Goal: Task Accomplishment & Management: Manage account settings

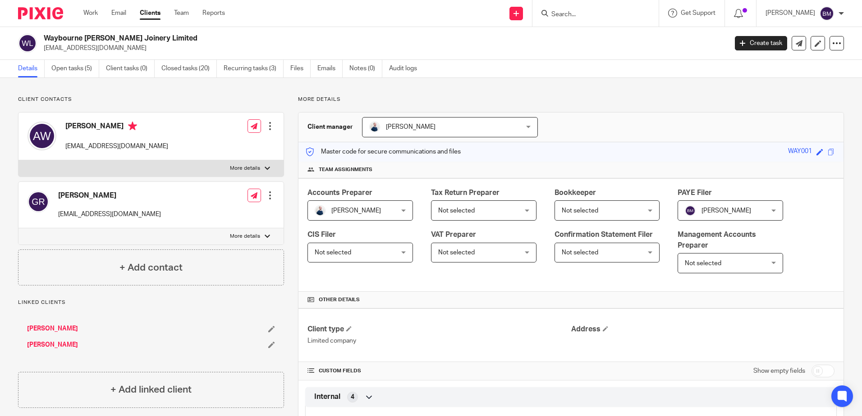
scroll to position [880, 0]
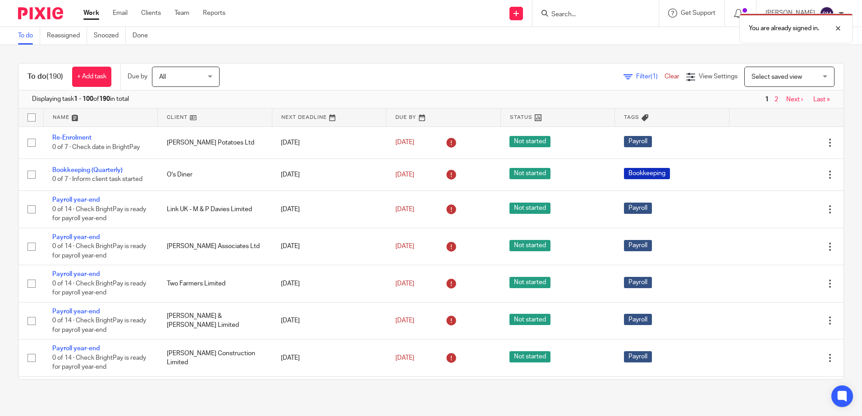
click at [582, 14] on div "You are already signed in." at bounding box center [642, 26] width 422 height 34
click at [833, 26] on div at bounding box center [831, 28] width 24 height 11
click at [568, 14] on input "Search" at bounding box center [590, 15] width 81 height 8
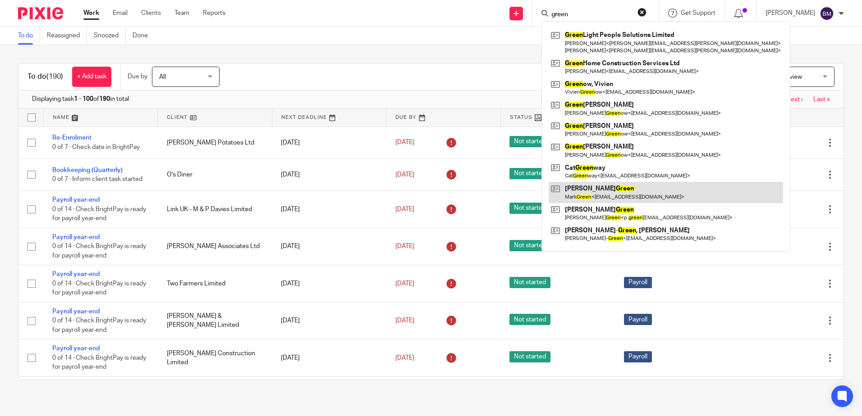
type input "green"
click at [614, 196] on link at bounding box center [666, 192] width 234 height 21
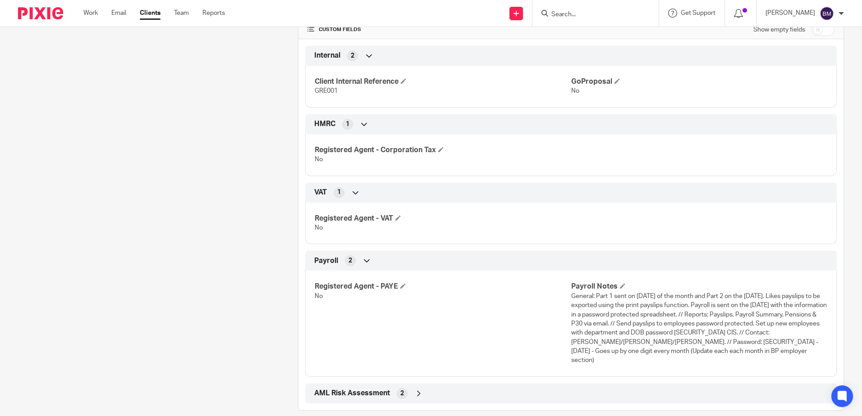
scroll to position [345, 0]
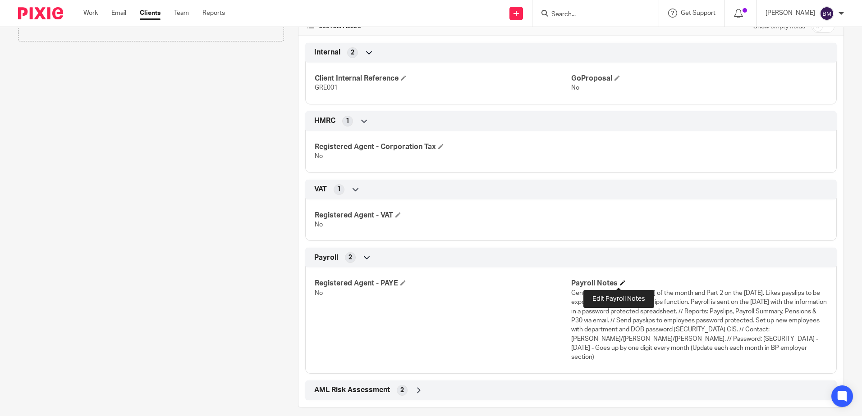
click at [620, 281] on span at bounding box center [622, 282] width 5 height 5
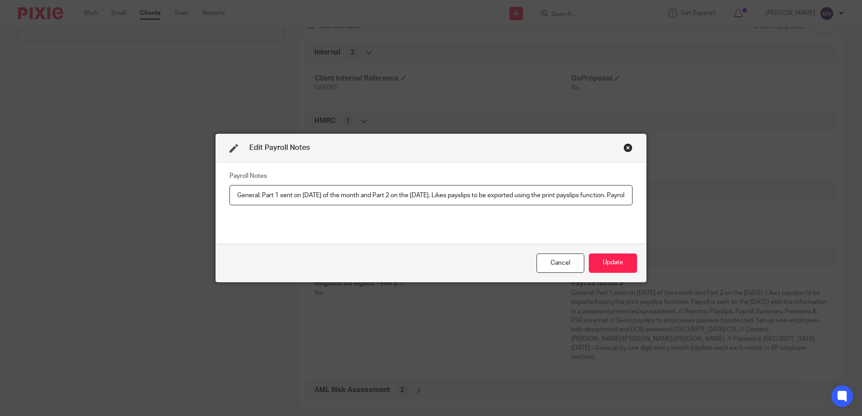
scroll to position [0, 1253]
drag, startPoint x: 379, startPoint y: 196, endPoint x: 281, endPoint y: 194, distance: 97.8
click at [281, 194] on input "General: Part 1 sent on last Wednesday of the month and Part 2 on the Thursday.…" at bounding box center [430, 195] width 403 height 20
type input "General: Part 1 sent on last Wednesday of the month and Part 2 on the Thursday.…"
click at [607, 263] on button "Update" at bounding box center [613, 263] width 48 height 19
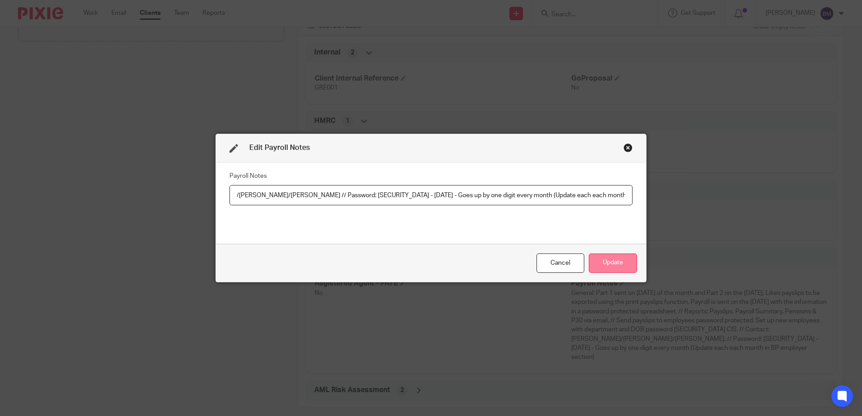
scroll to position [0, 0]
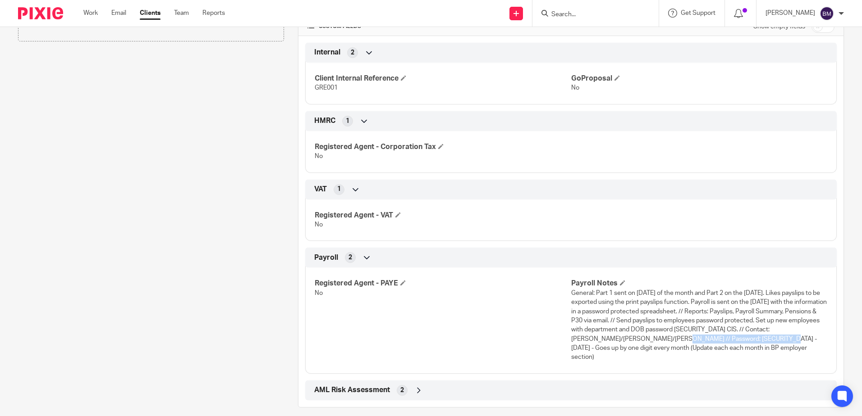
drag, startPoint x: 811, startPoint y: 341, endPoint x: 706, endPoint y: 338, distance: 105.0
click at [706, 338] on span "General: Part 1 sent on last Wednesday of the month and Part 2 on the Thursday.…" at bounding box center [699, 325] width 256 height 71
copy span "Password: Pa7FMG210 - August 2025"
click at [568, 15] on input "Search" at bounding box center [590, 15] width 81 height 8
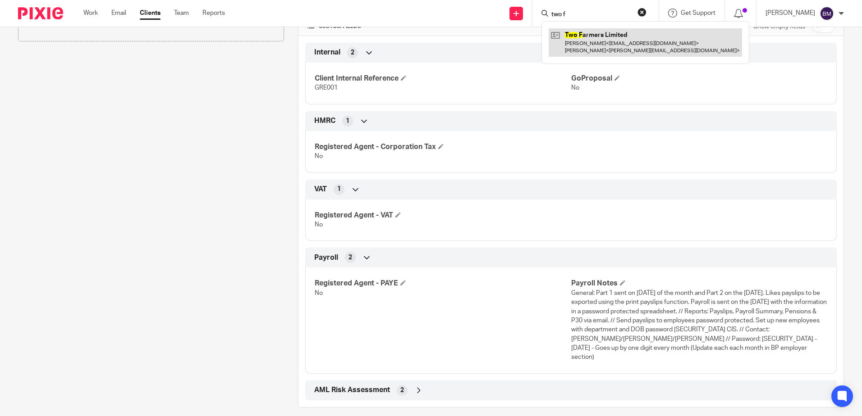
type input "two f"
click at [630, 46] on link at bounding box center [645, 42] width 193 height 28
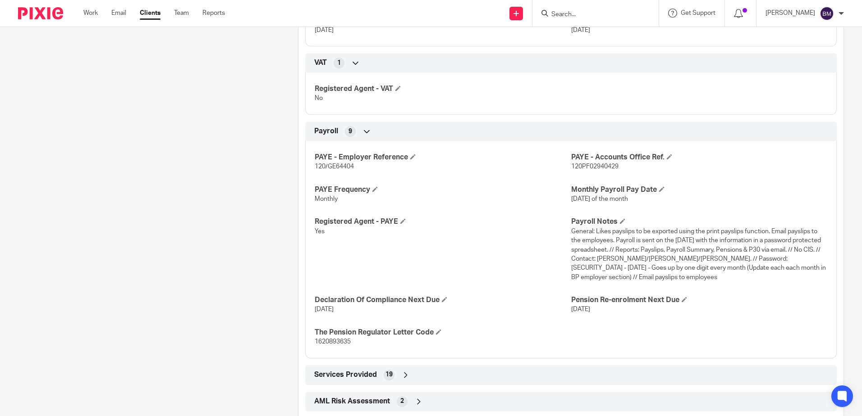
scroll to position [735, 0]
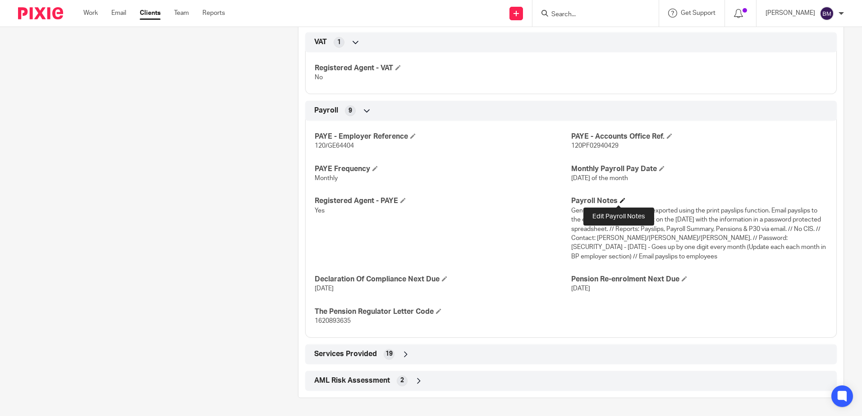
click at [620, 200] on span at bounding box center [622, 200] width 5 height 5
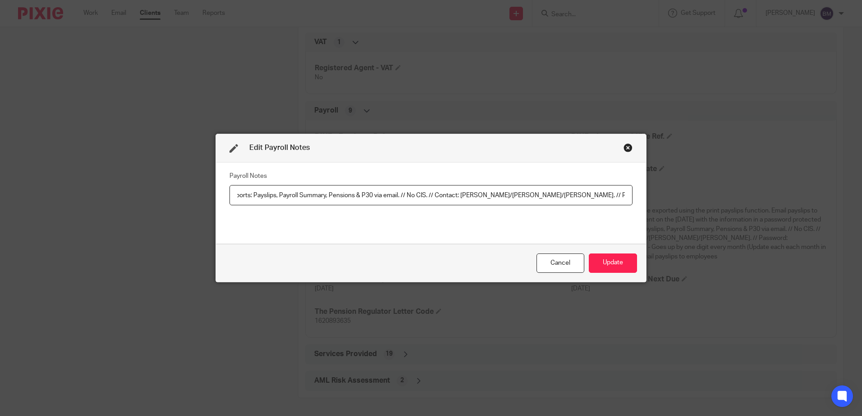
scroll to position [0, 647]
drag, startPoint x: 291, startPoint y: 196, endPoint x: 446, endPoint y: 197, distance: 155.1
click at [446, 197] on input "General: Likes payslips to be exported using the print payslips function. Email…" at bounding box center [430, 195] width 403 height 20
drag, startPoint x: 553, startPoint y: 195, endPoint x: 447, endPoint y: 195, distance: 106.4
click at [447, 195] on input "General: Likes payslips to be exported using the print payslips function. Email…" at bounding box center [430, 195] width 403 height 20
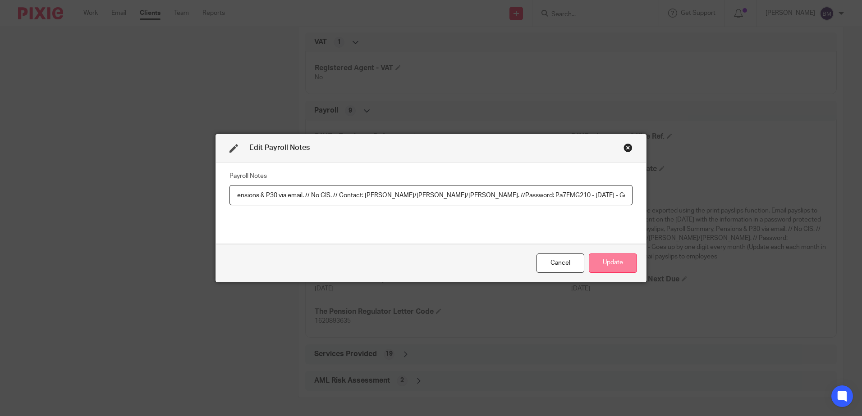
type input "General: Likes payslips to be exported using the print payslips function. Email…"
click at [590, 256] on button "Update" at bounding box center [613, 263] width 48 height 19
